Goal: Task Accomplishment & Management: Manage account settings

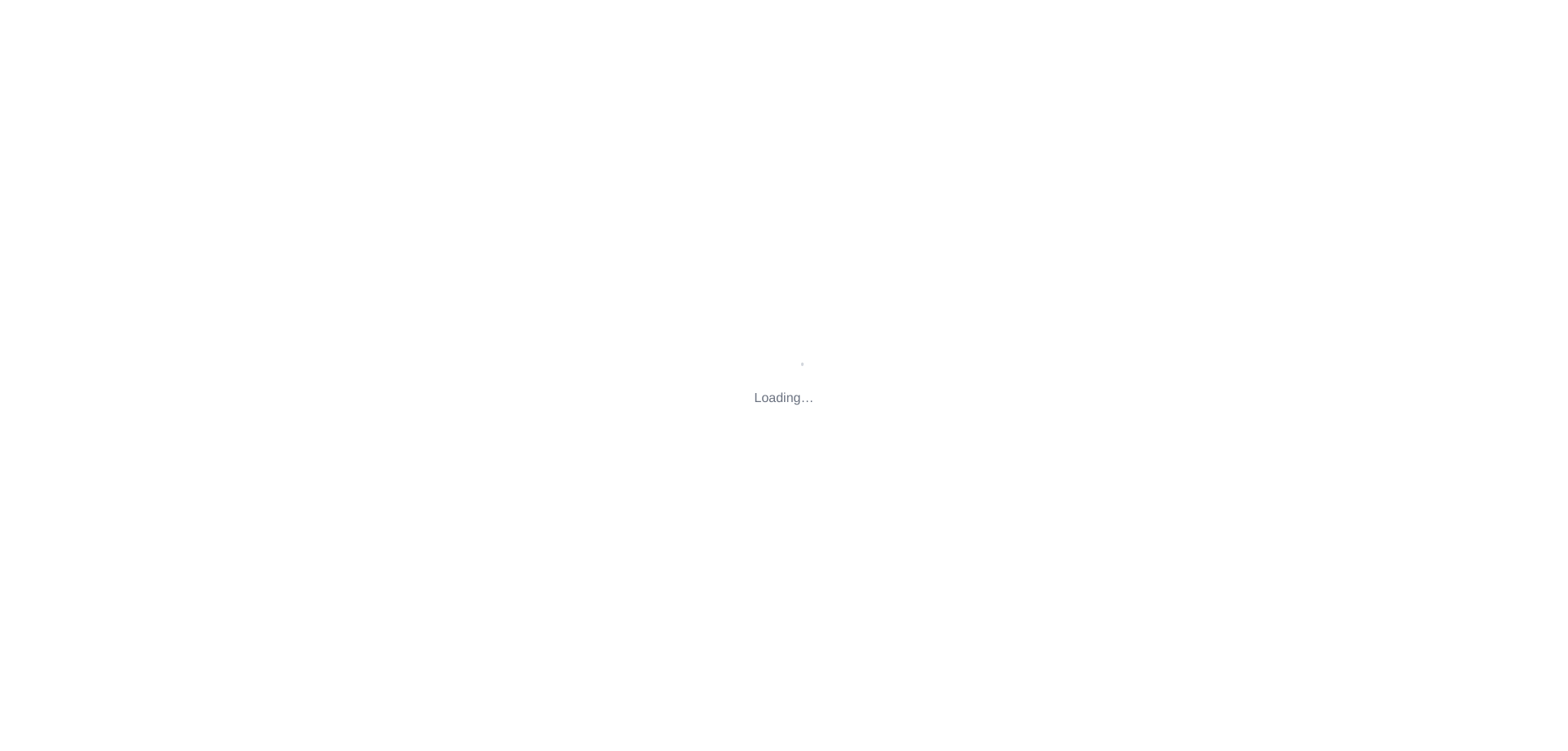
type input "[STREET_ADDRESS][PERSON_NAME][US_STATE]"
type input "[PERSON_NAME][EMAIL_ADDRESS][DOMAIN_NAME]"
type input "[EMAIL_ADDRESS][DOMAIN_NAME]"
type input "[PERSON_NAME][EMAIL_ADDRESS][DOMAIN_NAME]"
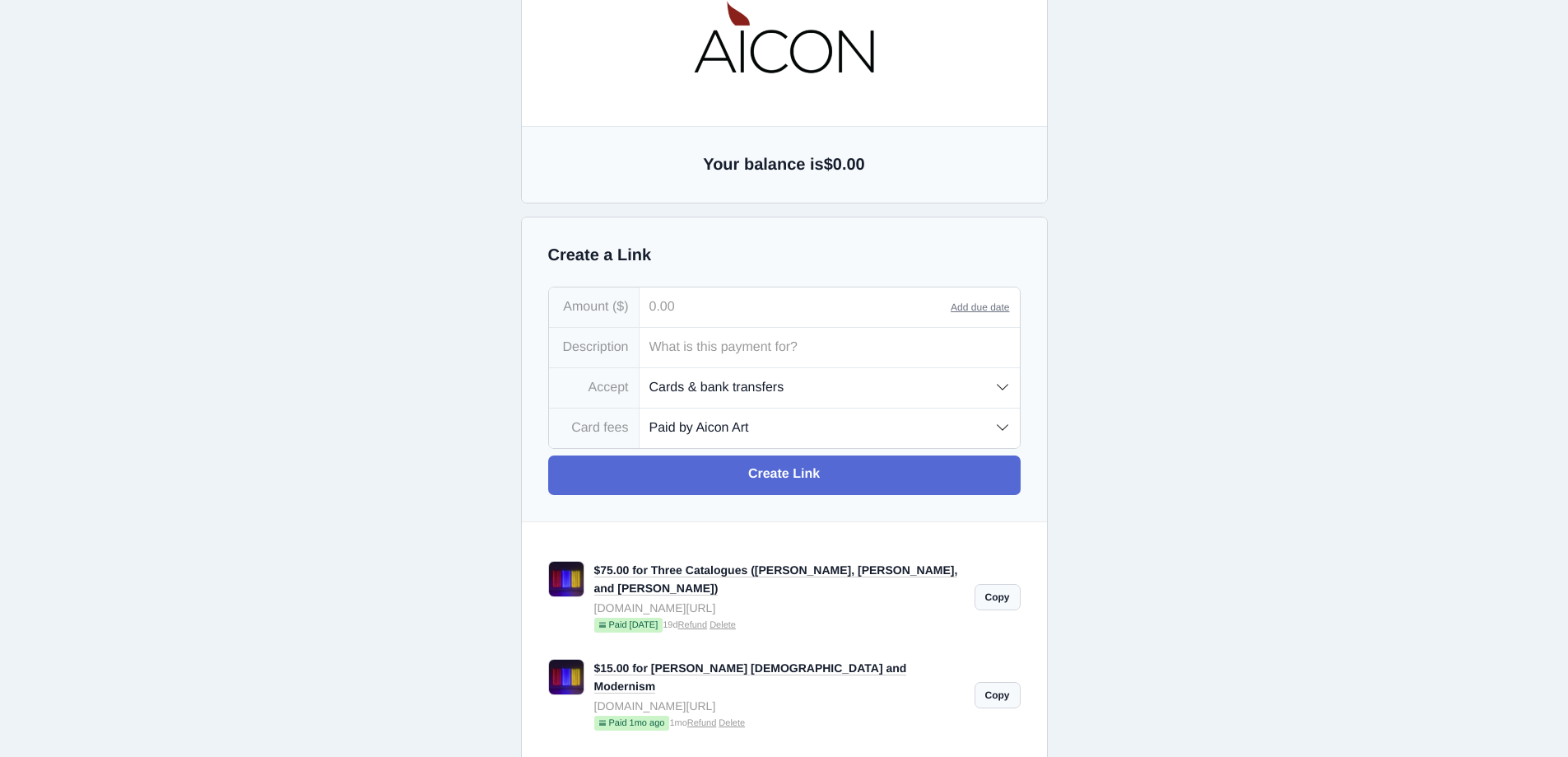
scroll to position [165, 0]
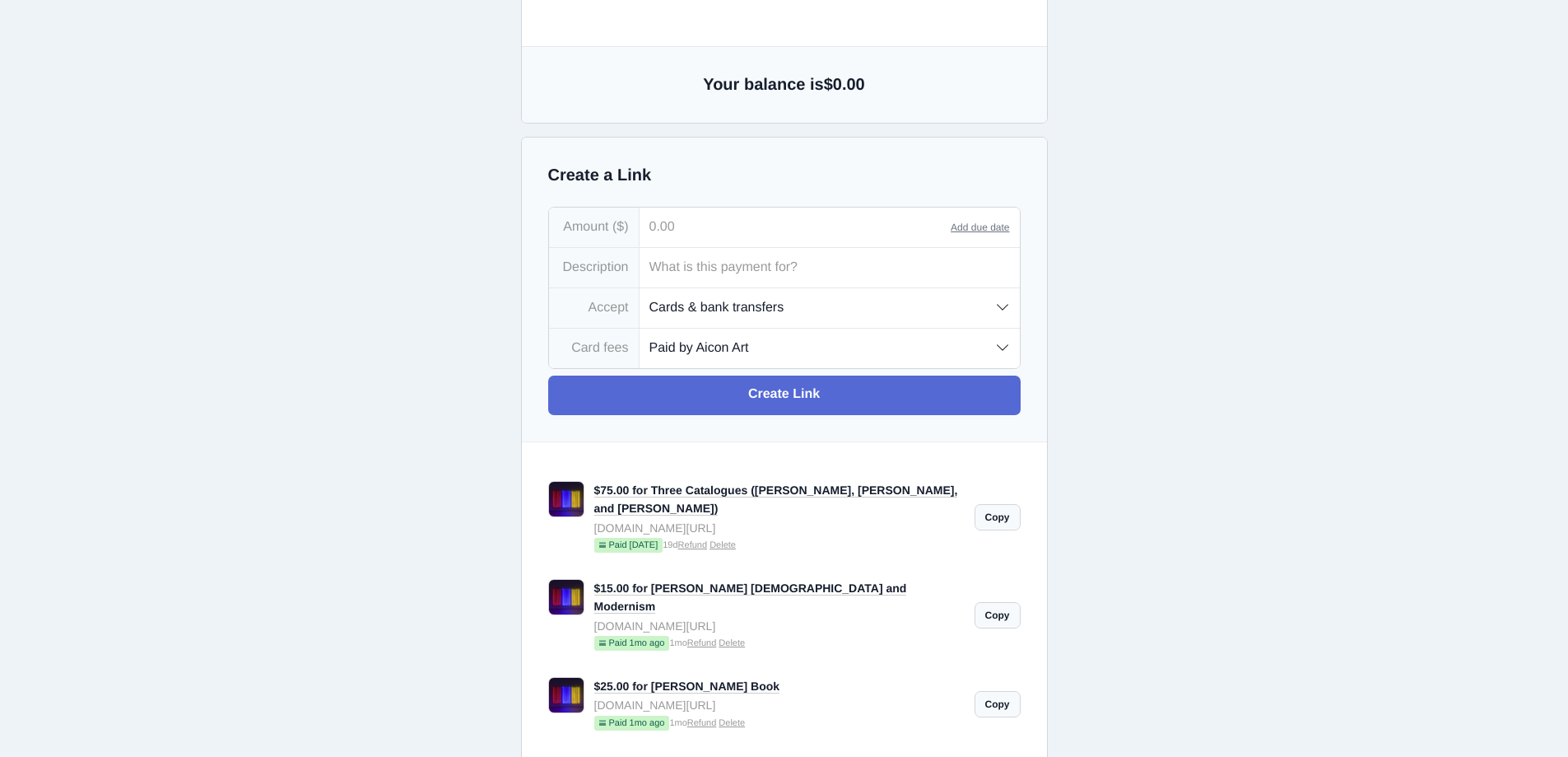
click at [664, 228] on input "tel" at bounding box center [796, 227] width 312 height 40
type input "25.00"
type input "Art and Institutional Racism"
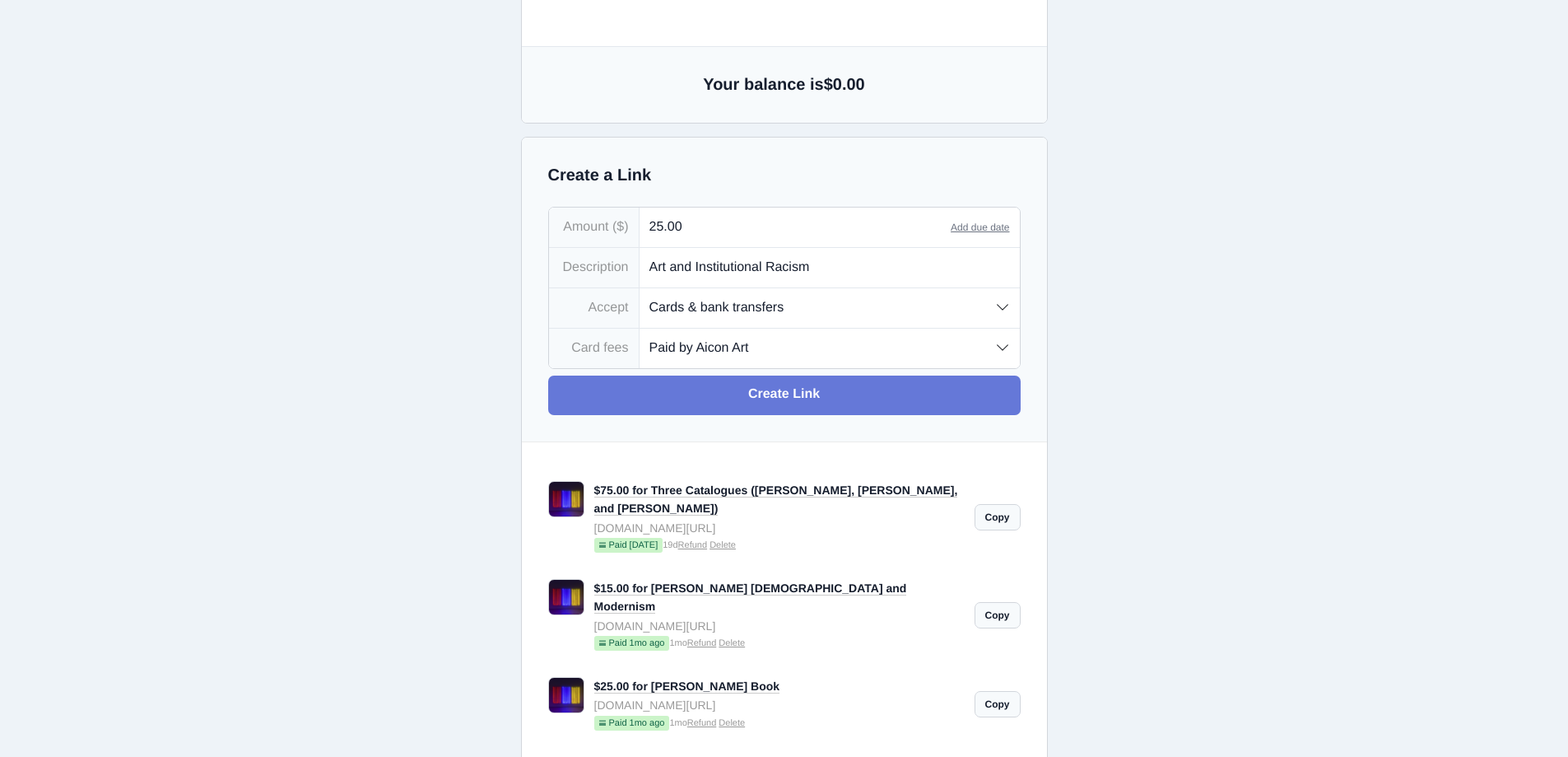
click at [755, 385] on link "Create Link" at bounding box center [784, 395] width 473 height 40
type input "[PERSON_NAME][EMAIL_ADDRESS][DOMAIN_NAME]"
type input "[EMAIL_ADDRESS][DOMAIN_NAME]"
type input "[PERSON_NAME][EMAIL_ADDRESS][DOMAIN_NAME]"
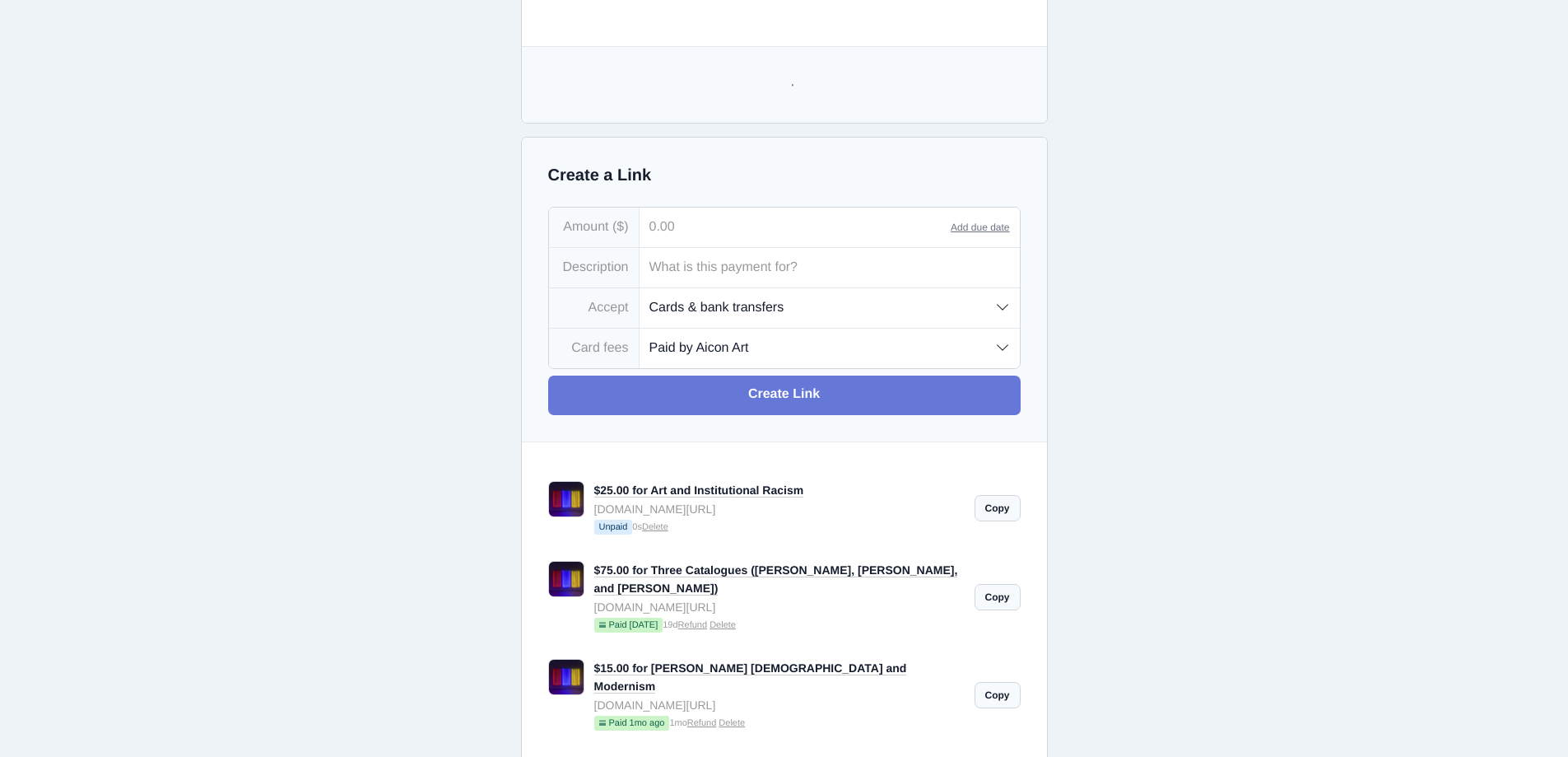
scroll to position [0, 0]
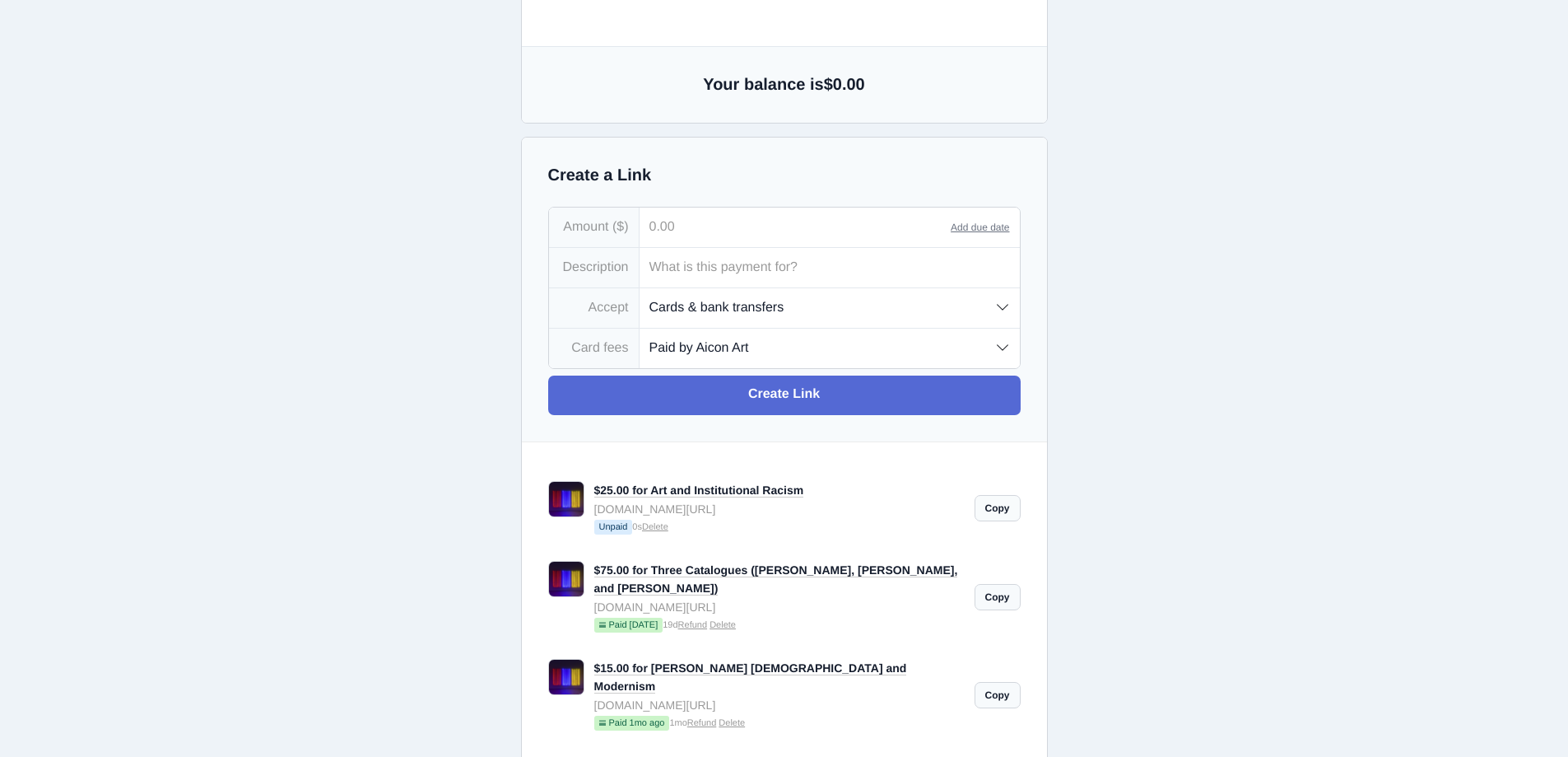
click at [1008, 509] on link "Copy" at bounding box center [998, 507] width 46 height 26
